Goal: Navigation & Orientation: Find specific page/section

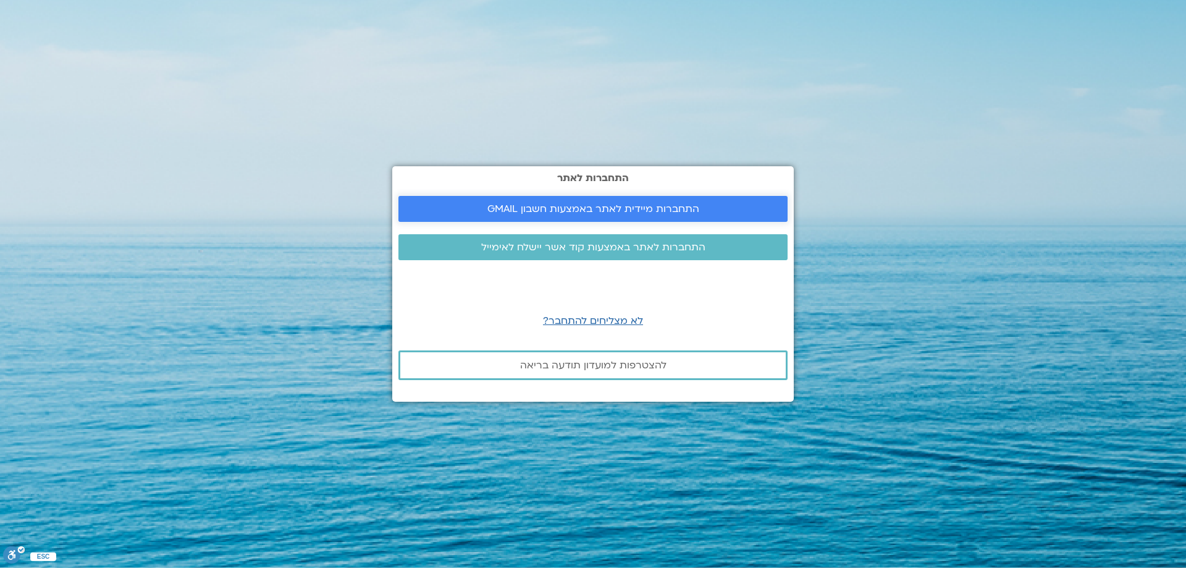
click at [609, 209] on span "התחברות מיידית לאתר באמצעות חשבון GMAIL" at bounding box center [593, 208] width 212 height 11
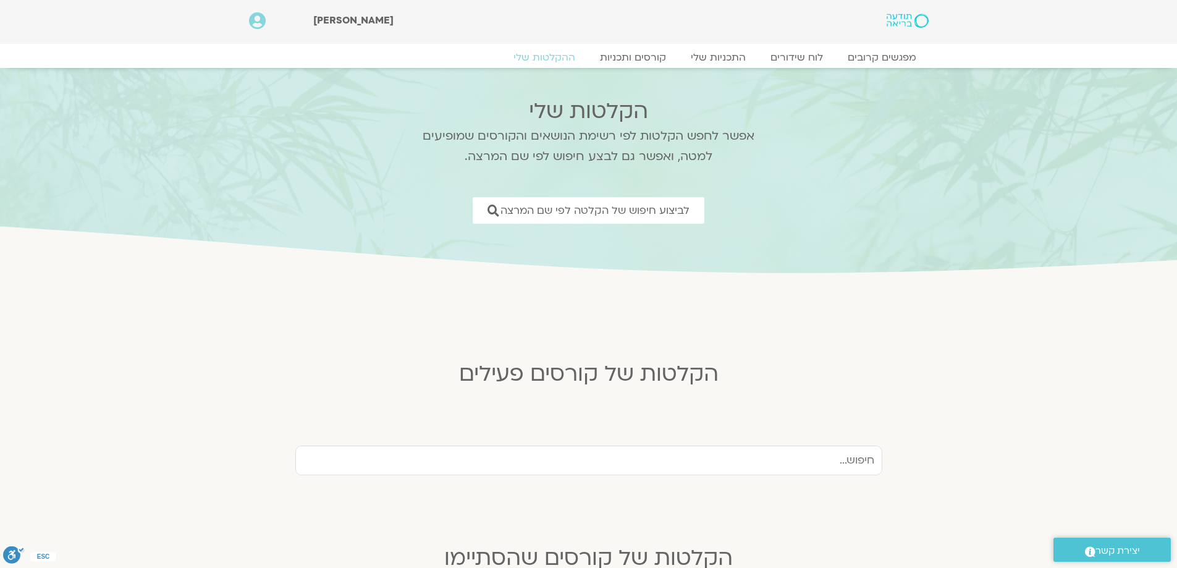
click at [604, 112] on h2 "הקלטות שלי" at bounding box center [589, 111] width 365 height 25
click at [559, 60] on link "ההקלטות שלי" at bounding box center [544, 57] width 104 height 15
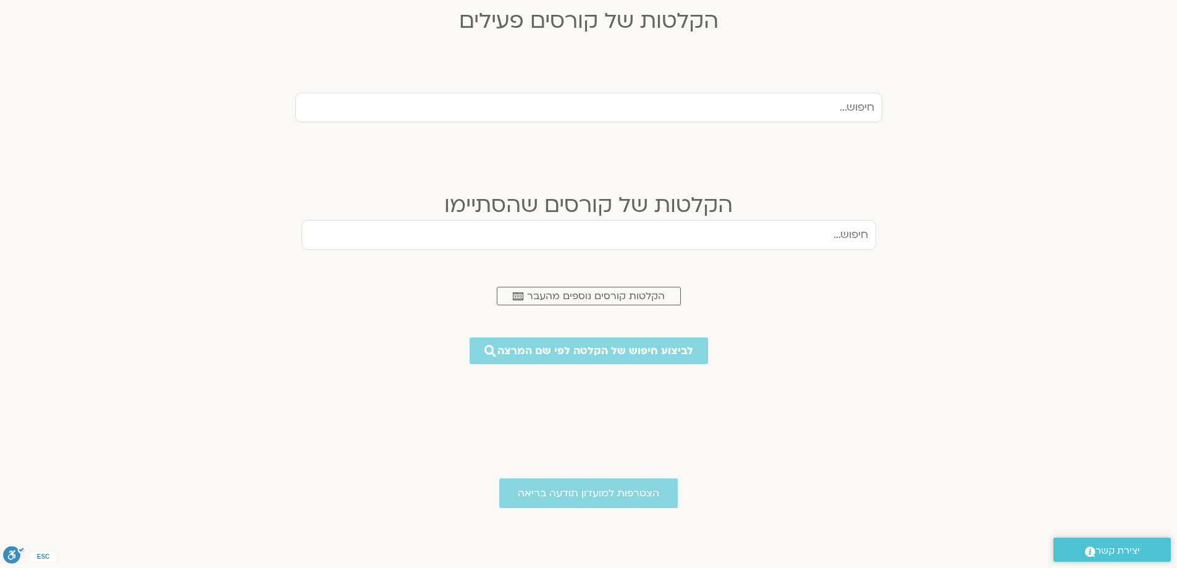
scroll to position [371, 0]
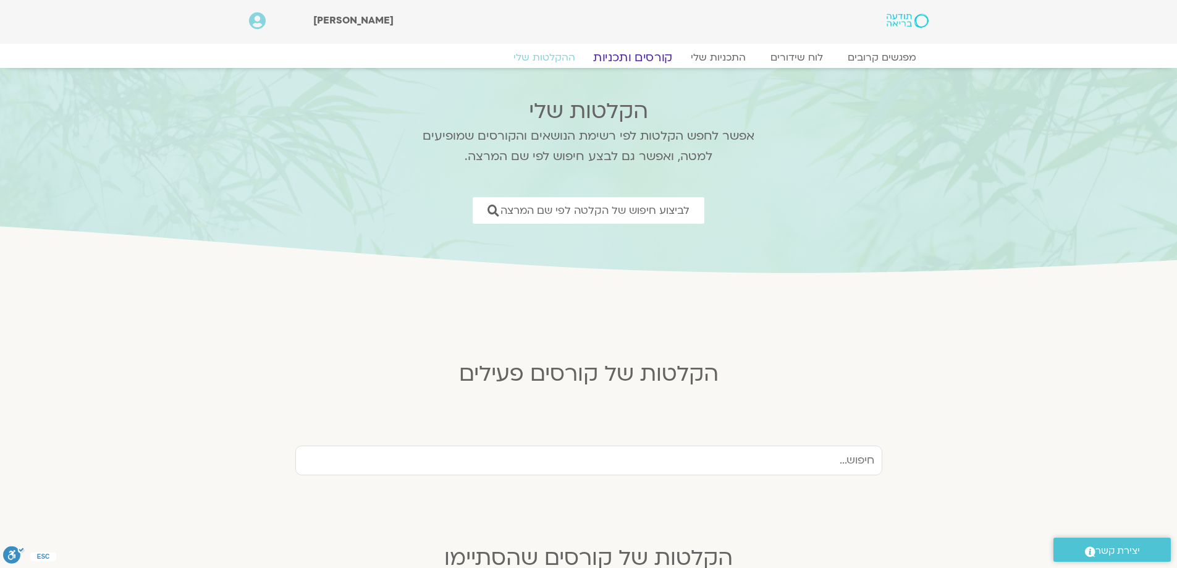
click at [636, 59] on link "קורסים ותכניות" at bounding box center [632, 57] width 109 height 15
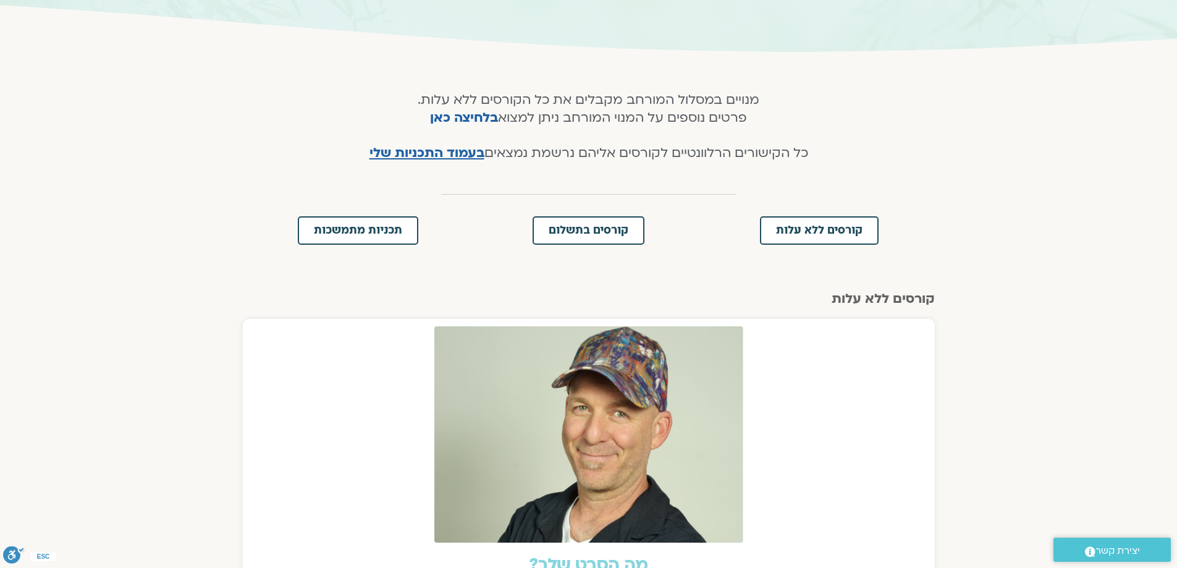
scroll to position [247, 0]
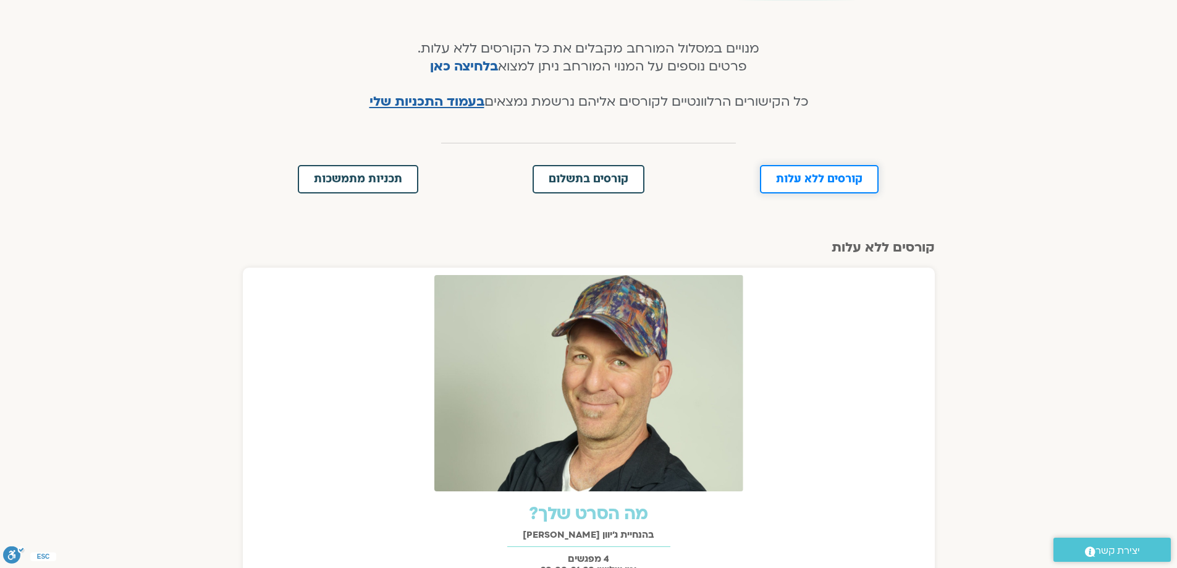
click at [781, 188] on link "קורסים ללא עלות" at bounding box center [819, 179] width 119 height 28
